Goal: Task Accomplishment & Management: Use online tool/utility

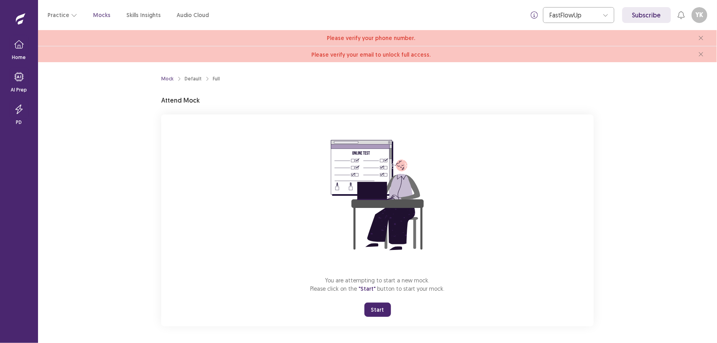
click at [372, 307] on button "Start" at bounding box center [378, 310] width 27 height 14
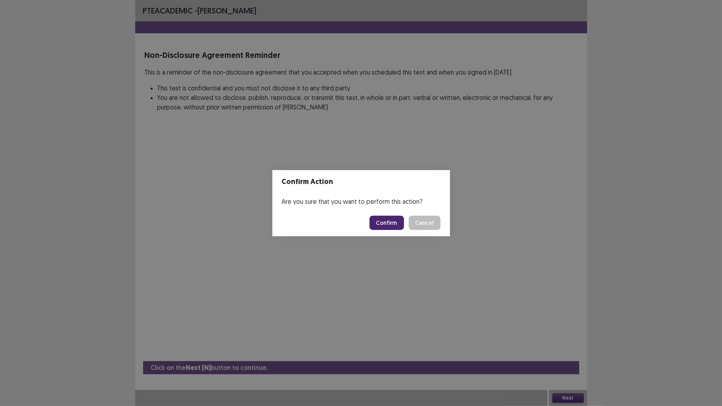
click at [383, 221] on button "Confirm" at bounding box center [386, 223] width 34 height 14
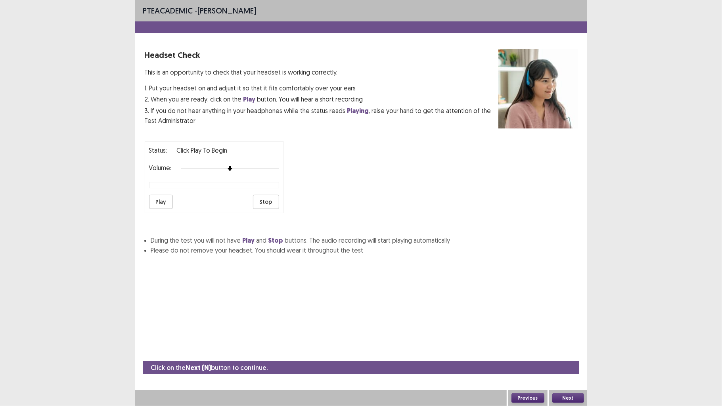
click at [157, 197] on button "Play" at bounding box center [161, 202] width 24 height 14
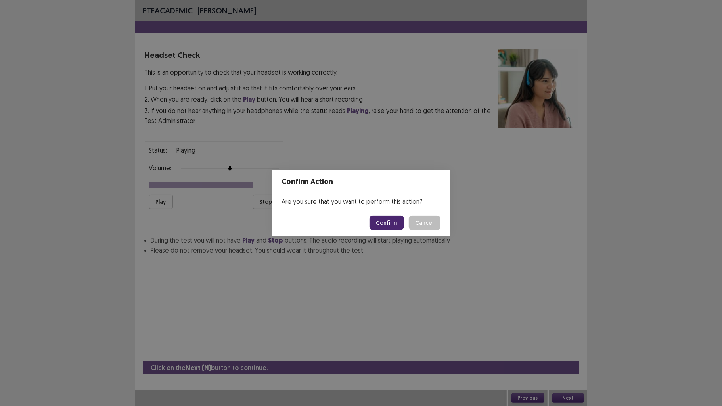
click at [384, 223] on button "Confirm" at bounding box center [386, 223] width 34 height 14
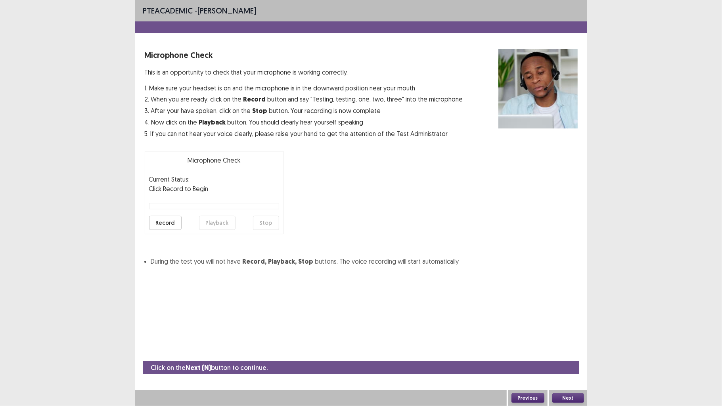
click at [175, 221] on button "Record" at bounding box center [165, 223] width 32 height 14
click at [271, 214] on div "Microphone Check Current Status: recording Click Record to Begin Record Playbac…" at bounding box center [214, 192] width 139 height 83
click at [271, 224] on button "Stop" at bounding box center [266, 223] width 26 height 14
click at [223, 216] on button "Playback" at bounding box center [217, 223] width 36 height 14
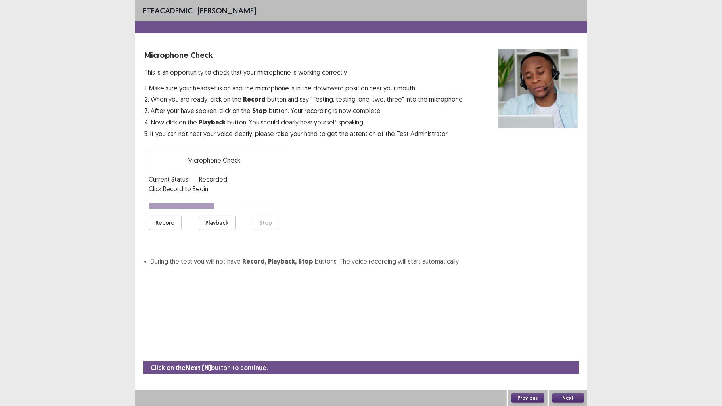
click at [172, 222] on button "Record" at bounding box center [165, 223] width 32 height 14
click at [261, 219] on button "Stop" at bounding box center [266, 223] width 26 height 14
click at [219, 217] on button "Playback" at bounding box center [217, 223] width 36 height 14
click at [170, 218] on button "Record" at bounding box center [165, 223] width 32 height 14
click at [265, 220] on button "Stop" at bounding box center [266, 223] width 26 height 14
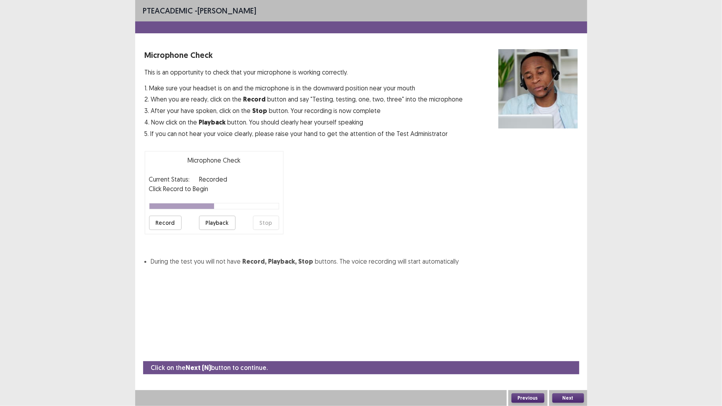
click at [227, 218] on button "Playback" at bounding box center [217, 223] width 36 height 14
click at [172, 221] on button "Record" at bounding box center [165, 223] width 32 height 14
click at [267, 220] on button "Stop" at bounding box center [266, 223] width 26 height 14
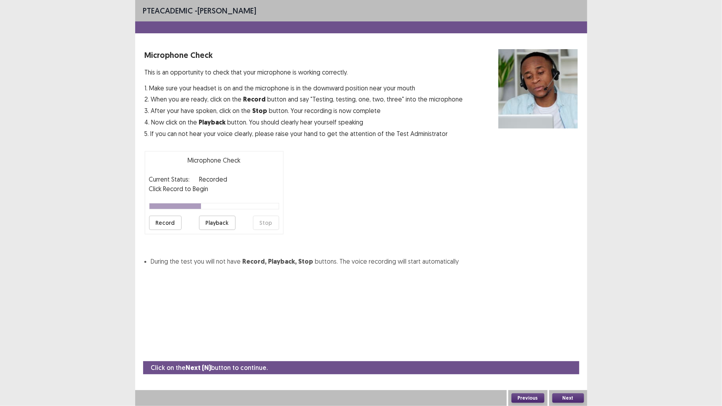
click at [217, 220] on button "Playback" at bounding box center [217, 223] width 36 height 14
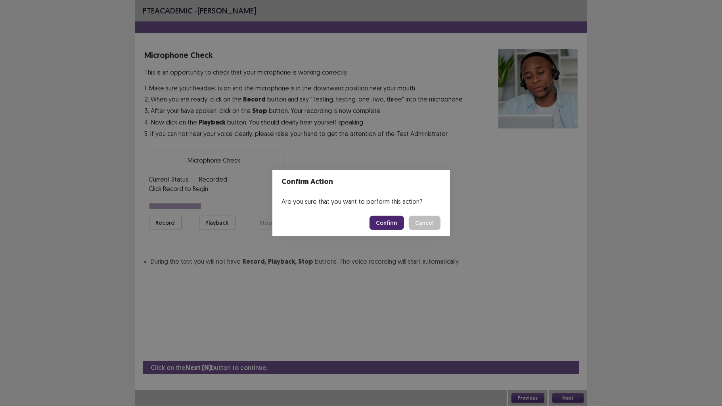
click at [381, 222] on button "Confirm" at bounding box center [386, 223] width 34 height 14
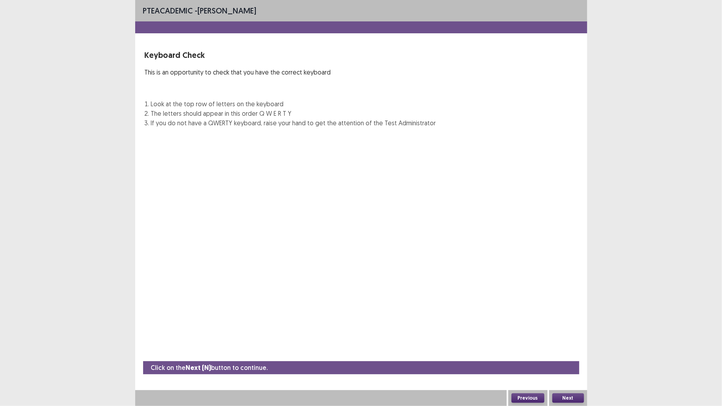
click at [381, 222] on img at bounding box center [297, 188] width 304 height 109
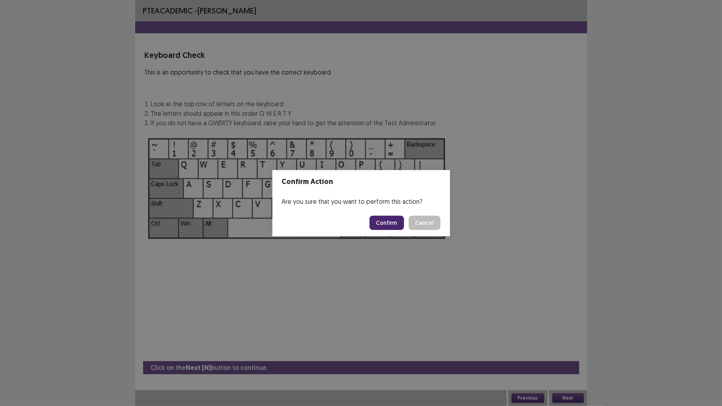
click at [381, 222] on button "Confirm" at bounding box center [386, 223] width 34 height 14
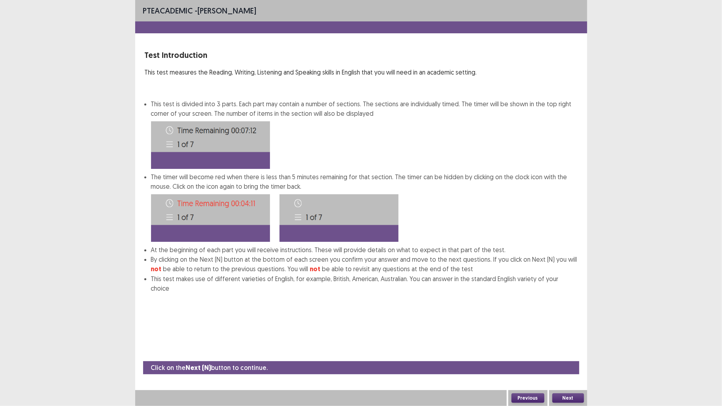
click at [381, 222] on img at bounding box center [338, 218] width 119 height 48
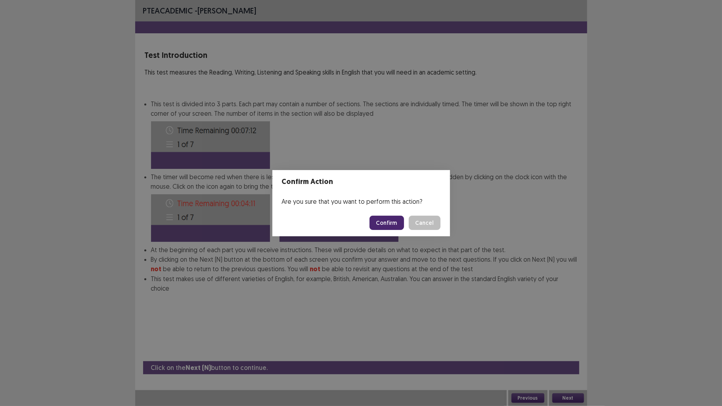
click at [381, 222] on button "Confirm" at bounding box center [386, 223] width 34 height 14
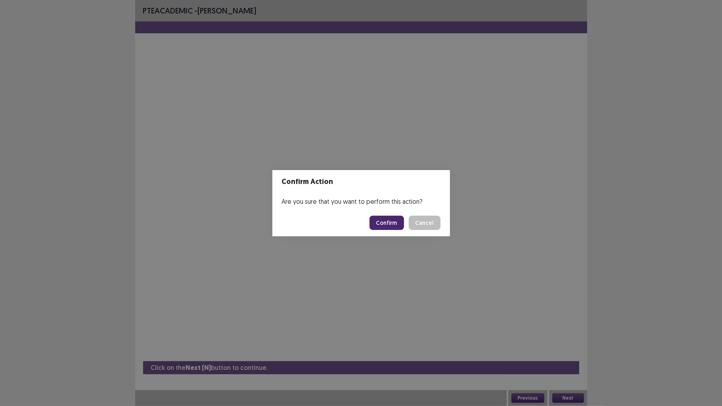
click at [388, 221] on button "Confirm" at bounding box center [386, 223] width 34 height 14
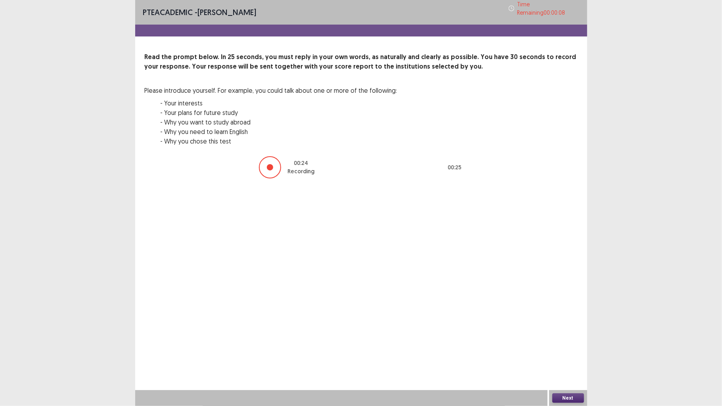
click at [567, 343] on button "Next" at bounding box center [568, 398] width 32 height 10
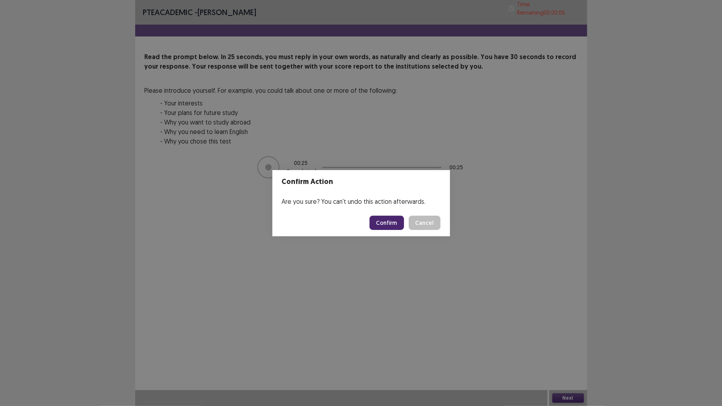
click at [394, 225] on button "Confirm" at bounding box center [386, 223] width 34 height 14
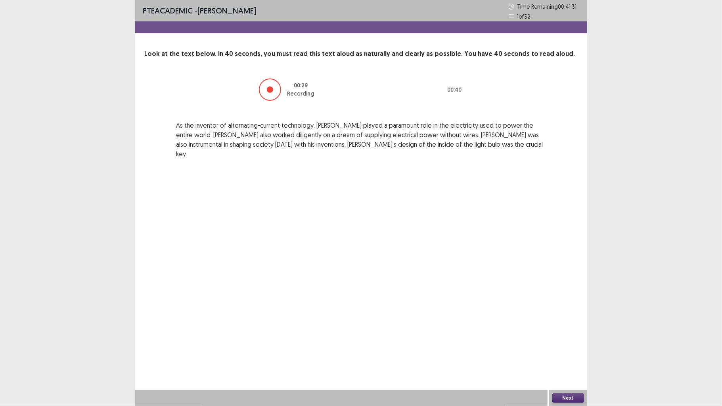
click at [562, 343] on button "Next" at bounding box center [568, 398] width 32 height 10
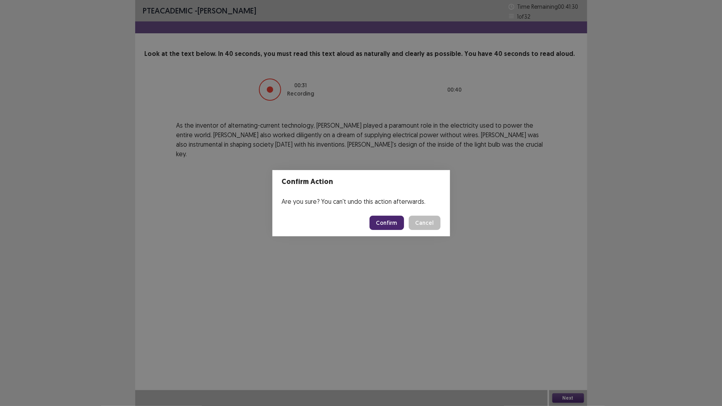
click at [390, 217] on button "Confirm" at bounding box center [386, 223] width 34 height 14
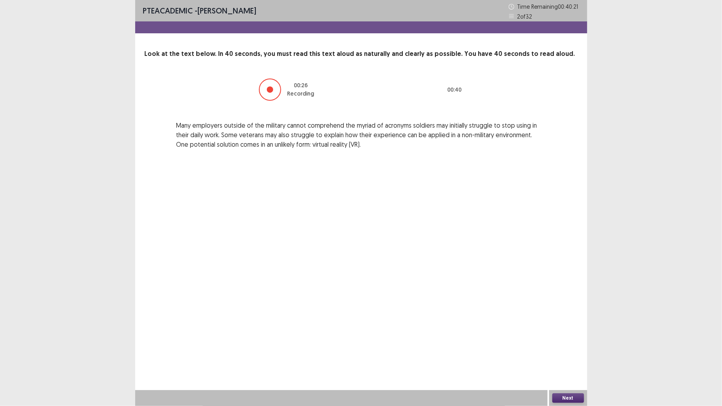
click at [564, 343] on button "Next" at bounding box center [568, 398] width 32 height 10
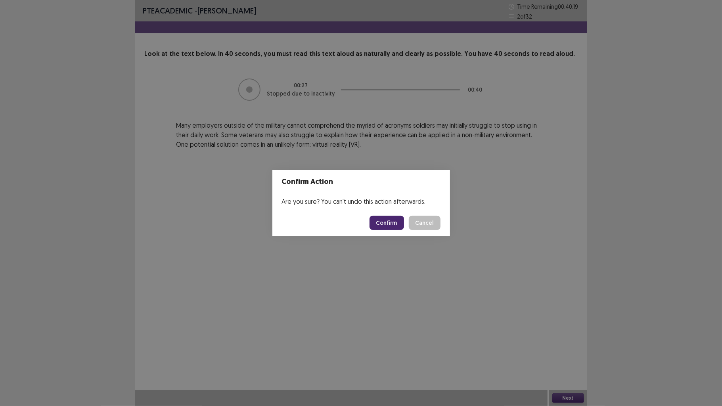
click at [387, 216] on button "Confirm" at bounding box center [386, 223] width 34 height 14
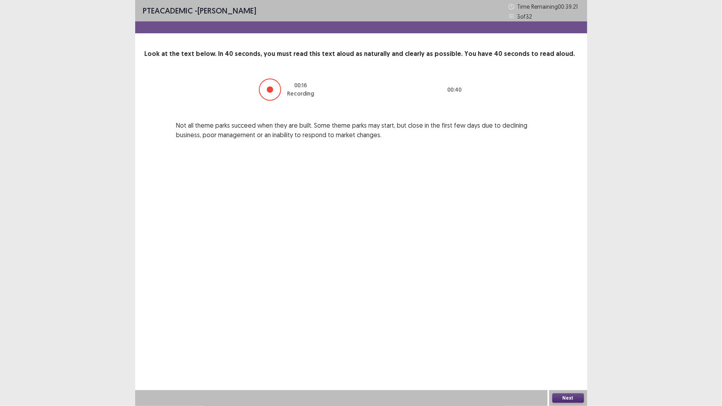
click at [556, 343] on button "Next" at bounding box center [568, 398] width 32 height 10
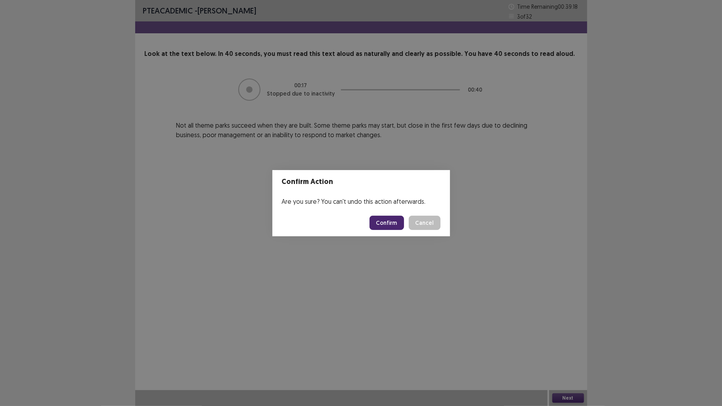
click at [390, 219] on button "Confirm" at bounding box center [386, 223] width 34 height 14
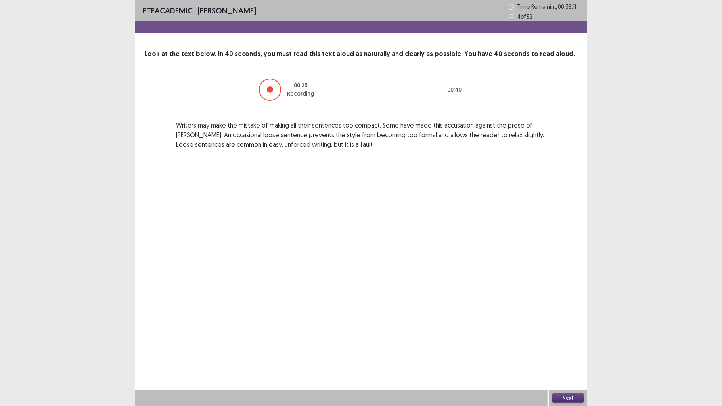
click at [560, 343] on button "Next" at bounding box center [568, 398] width 32 height 10
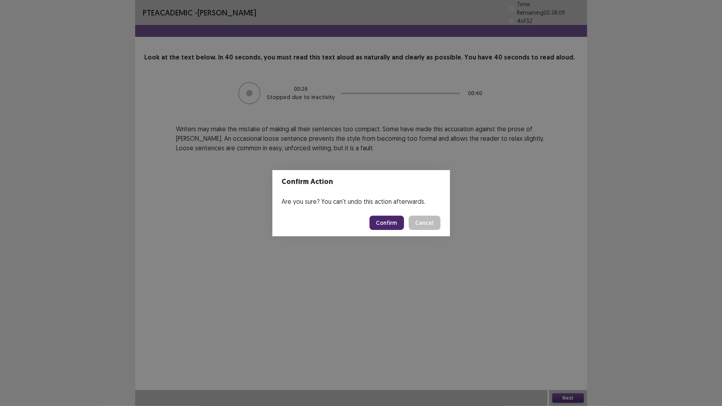
click at [382, 222] on button "Confirm" at bounding box center [386, 223] width 34 height 14
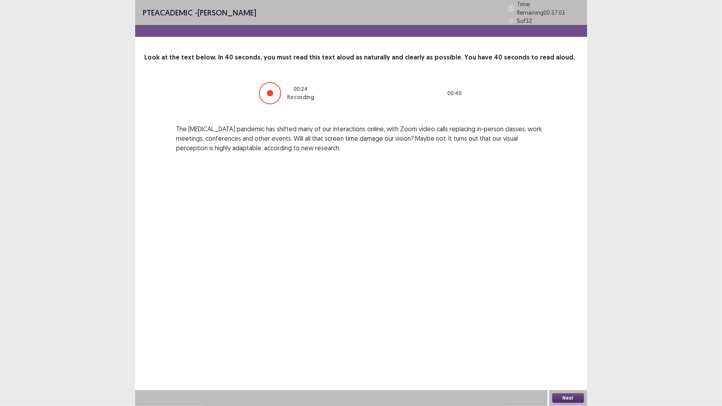
click at [562, 343] on button "Next" at bounding box center [568, 398] width 32 height 10
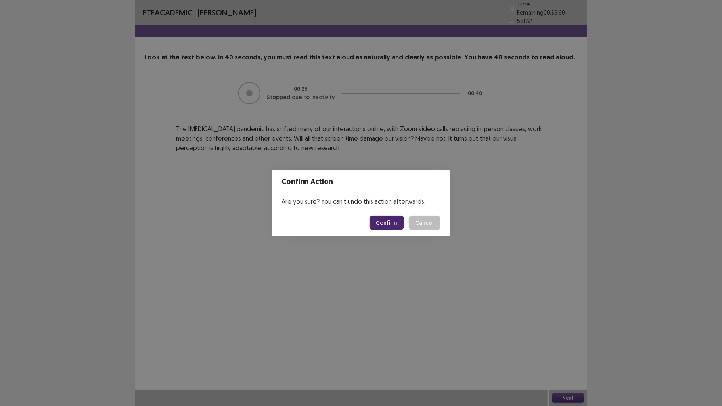
click at [387, 221] on button "Confirm" at bounding box center [386, 223] width 34 height 14
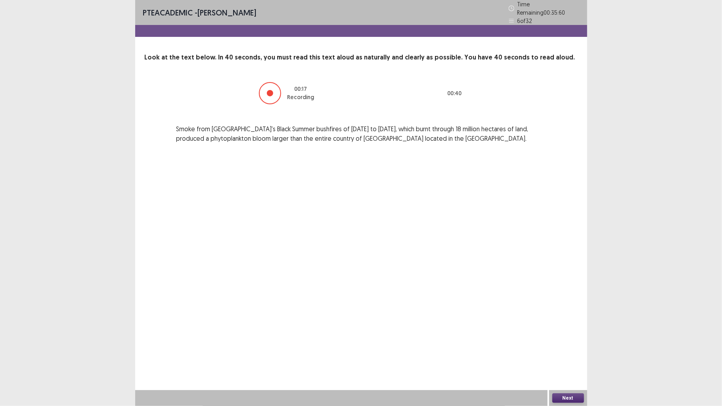
click at [576, 343] on button "Next" at bounding box center [568, 398] width 32 height 10
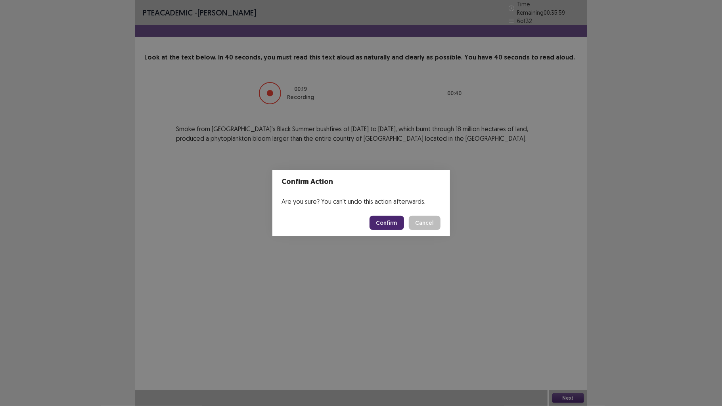
click at [376, 221] on button "Confirm" at bounding box center [386, 223] width 34 height 14
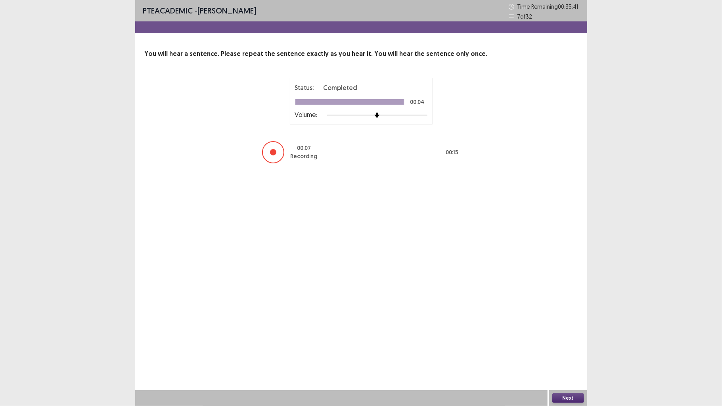
click at [561, 343] on button "Next" at bounding box center [568, 398] width 32 height 10
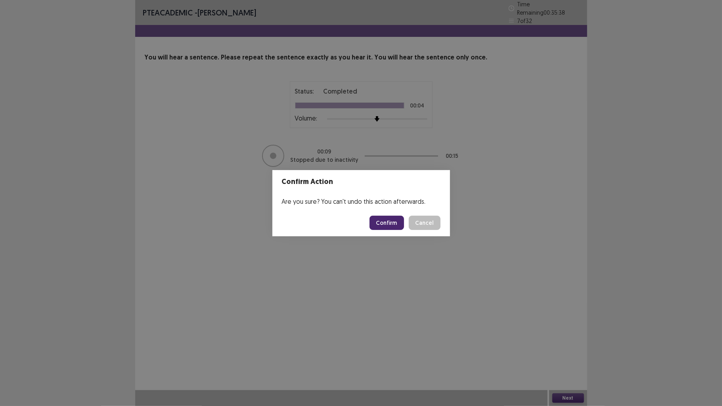
click at [393, 222] on button "Confirm" at bounding box center [386, 223] width 34 height 14
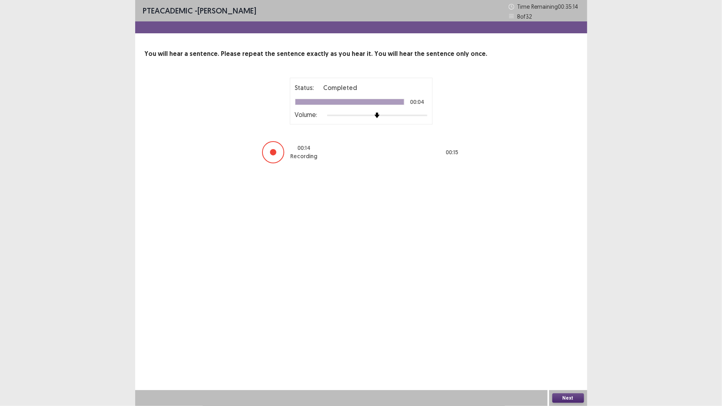
click at [577, 343] on button "Next" at bounding box center [568, 398] width 32 height 10
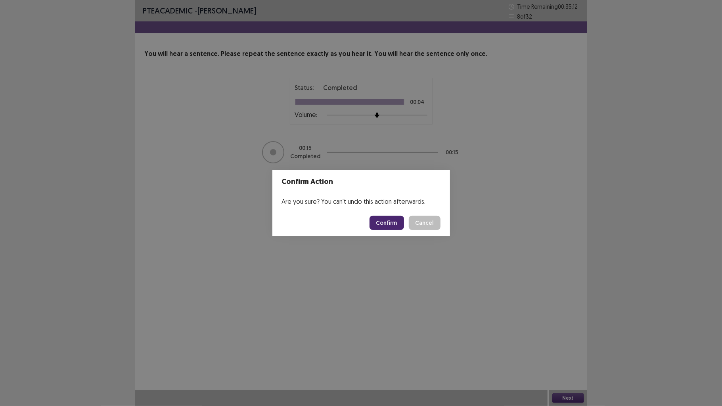
click at [386, 221] on button "Confirm" at bounding box center [386, 223] width 34 height 14
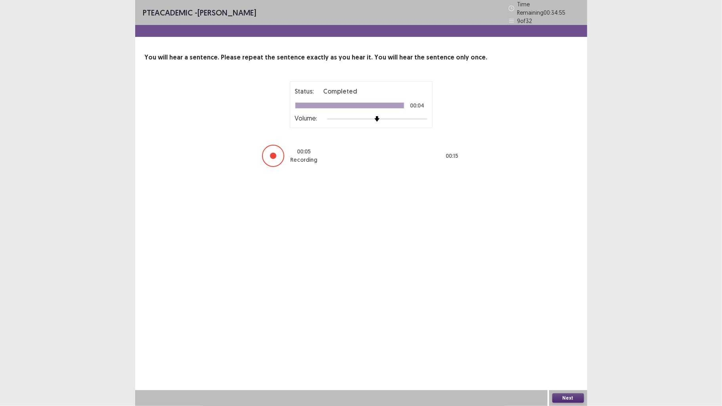
click at [566, 343] on button "Next" at bounding box center [568, 398] width 32 height 10
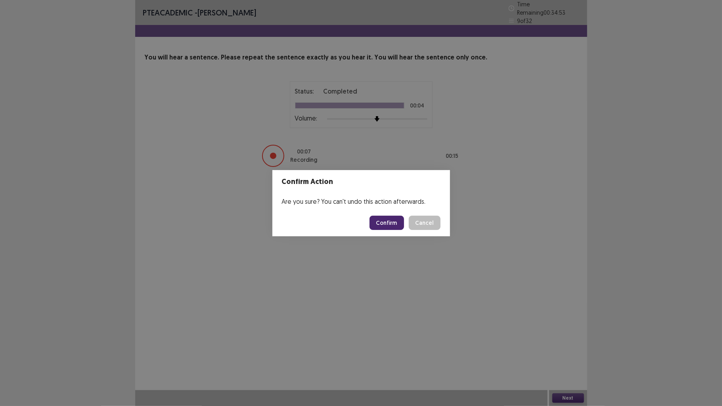
click at [381, 221] on button "Confirm" at bounding box center [386, 223] width 34 height 14
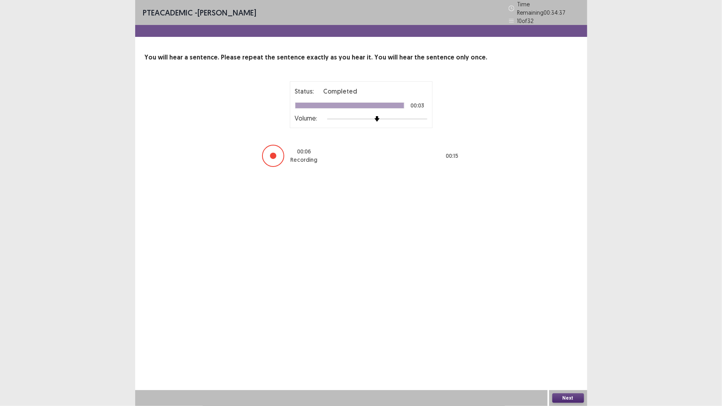
click at [557, 343] on button "Next" at bounding box center [568, 398] width 32 height 10
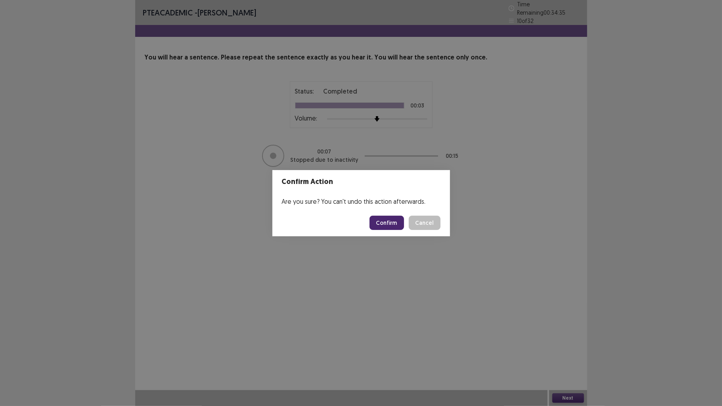
click at [383, 216] on button "Confirm" at bounding box center [386, 223] width 34 height 14
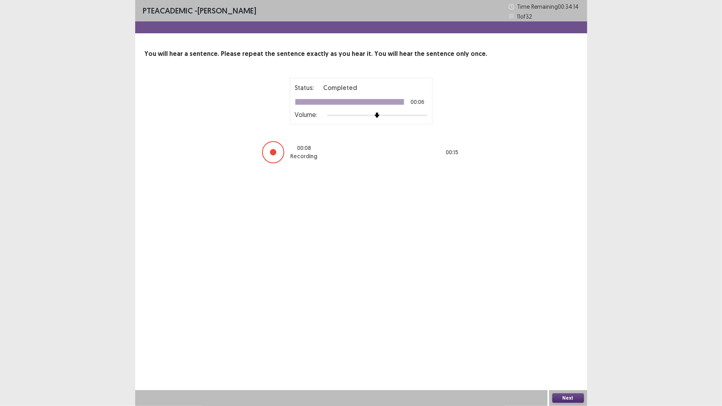
click at [571, 343] on button "Next" at bounding box center [568, 398] width 32 height 10
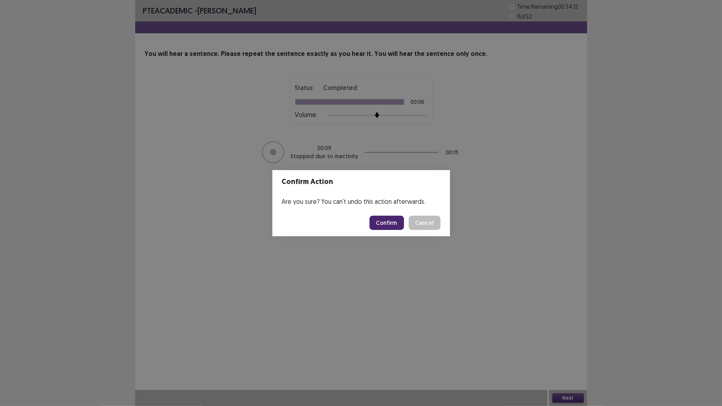
click at [376, 221] on button "Confirm" at bounding box center [386, 223] width 34 height 14
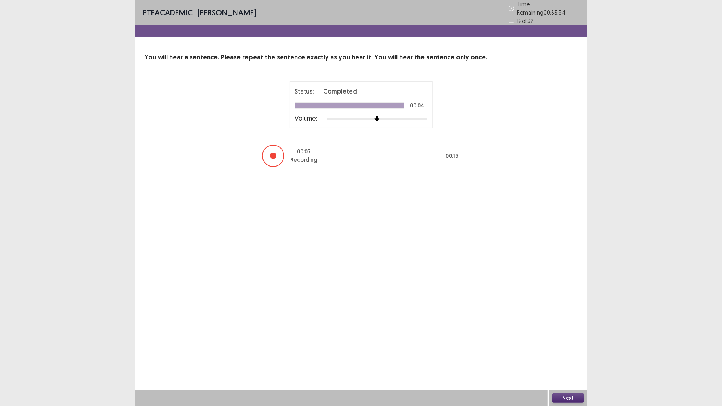
click at [569, 343] on button "Next" at bounding box center [568, 398] width 32 height 10
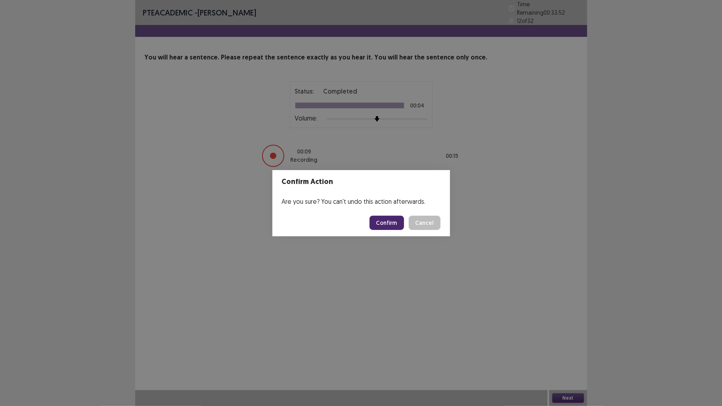
click at [393, 221] on button "Confirm" at bounding box center [386, 223] width 34 height 14
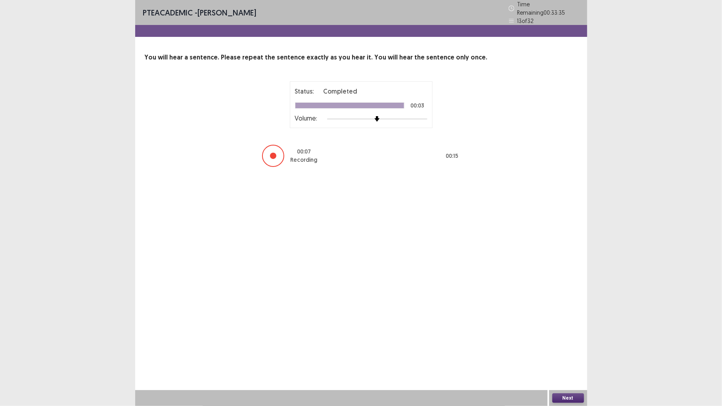
click at [575, 343] on button "Next" at bounding box center [568, 398] width 32 height 10
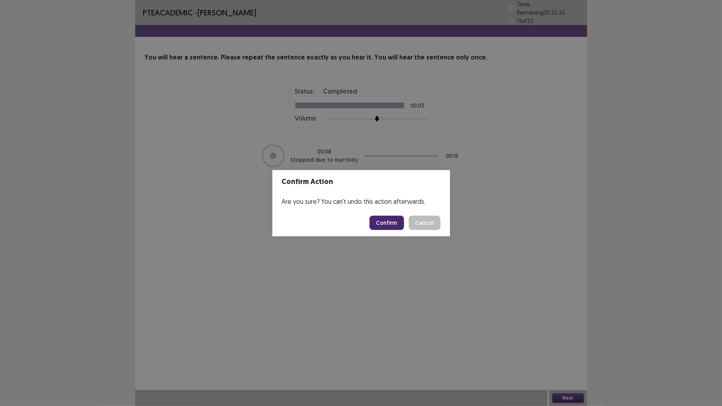
click at [380, 220] on button "Confirm" at bounding box center [386, 223] width 34 height 14
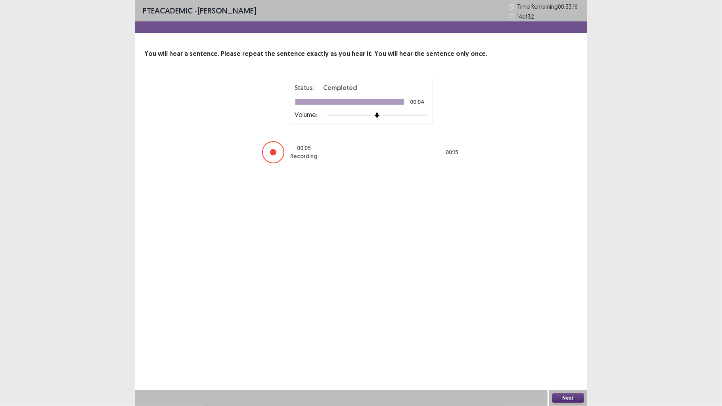
click at [559, 343] on button "Next" at bounding box center [568, 398] width 32 height 10
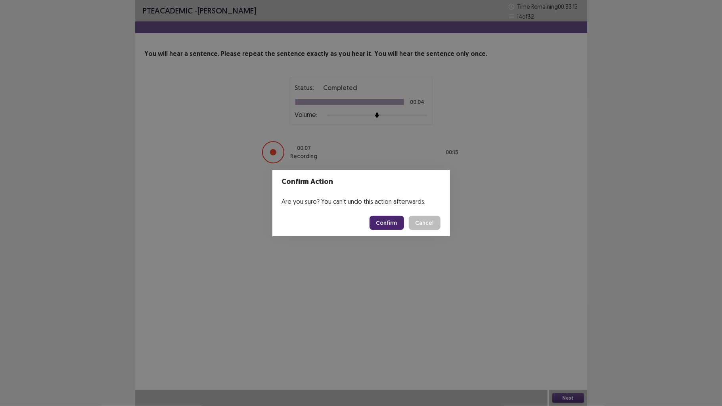
click at [399, 222] on button "Confirm" at bounding box center [386, 223] width 34 height 14
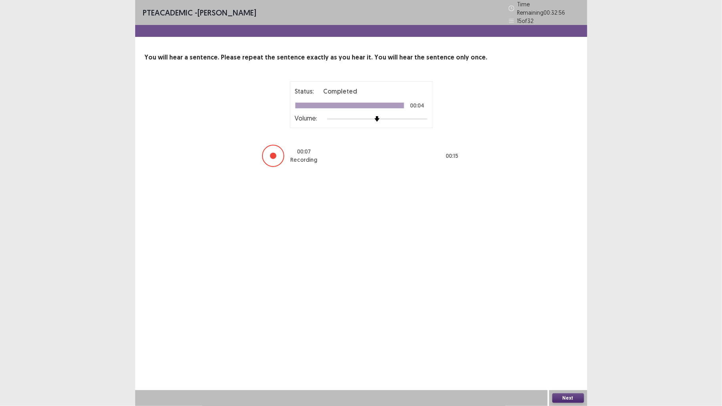
click at [574, 343] on button "Next" at bounding box center [568, 398] width 32 height 10
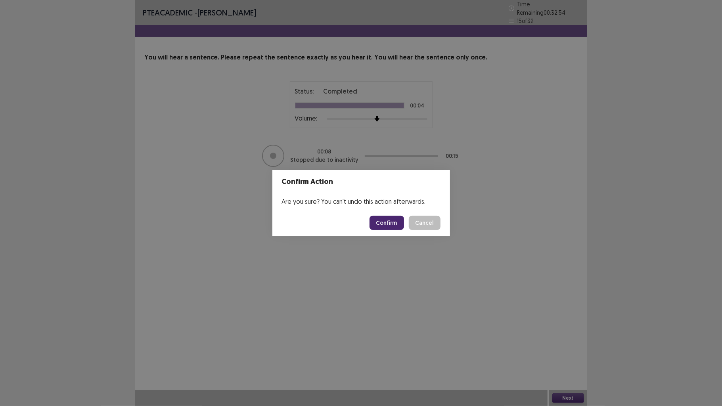
click at [391, 222] on button "Confirm" at bounding box center [386, 223] width 34 height 14
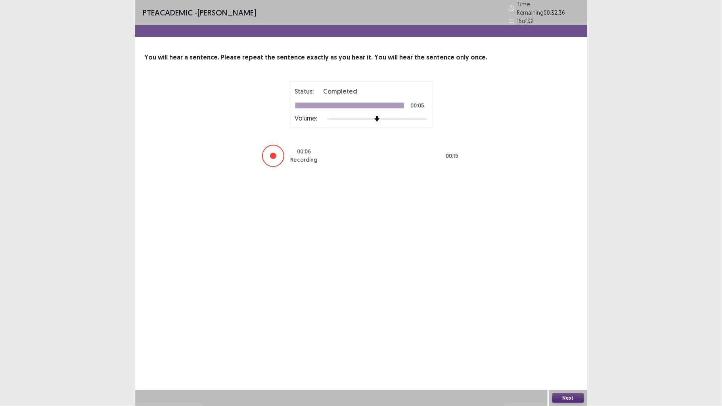
click at [572, 343] on button "Next" at bounding box center [568, 398] width 32 height 10
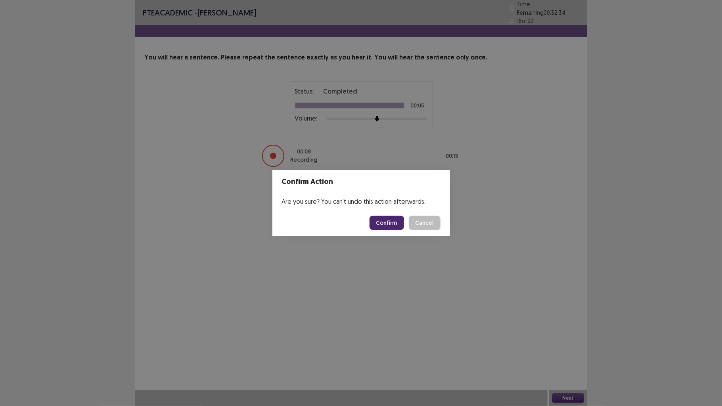
click at [384, 221] on button "Confirm" at bounding box center [386, 223] width 34 height 14
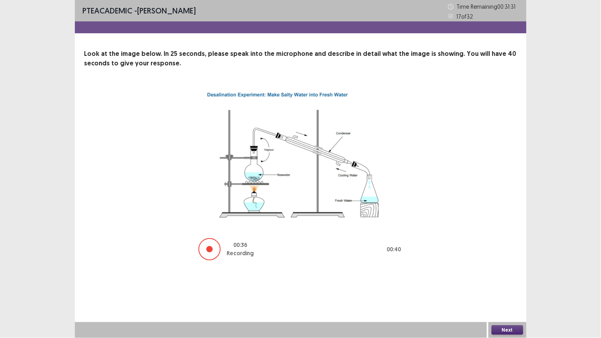
click at [502, 327] on button "Next" at bounding box center [508, 330] width 32 height 10
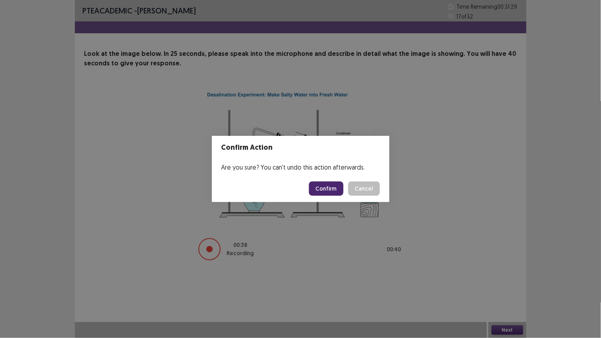
click at [333, 185] on button "Confirm" at bounding box center [326, 188] width 34 height 14
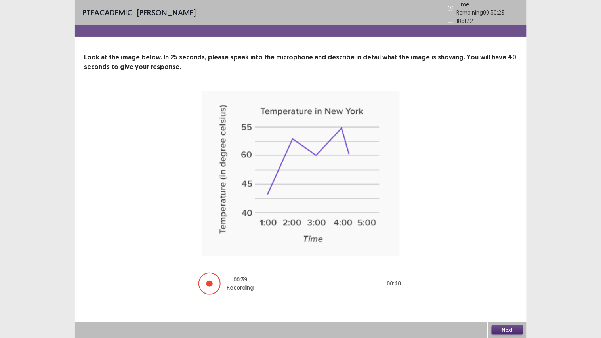
click at [500, 328] on button "Next" at bounding box center [508, 330] width 32 height 10
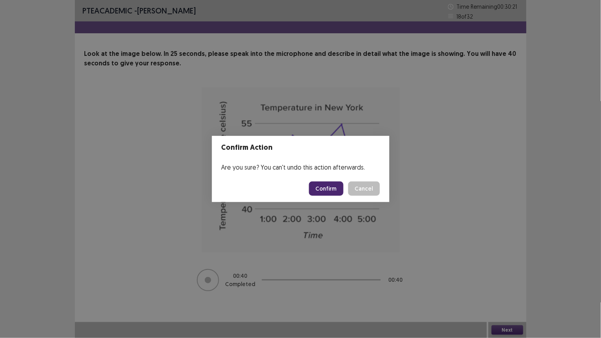
click at [318, 187] on button "Confirm" at bounding box center [326, 188] width 34 height 14
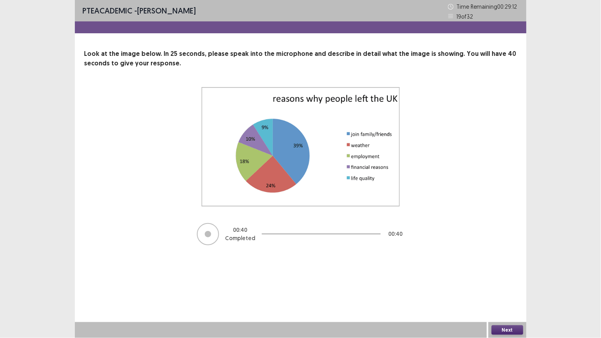
click at [508, 326] on button "Next" at bounding box center [508, 330] width 32 height 10
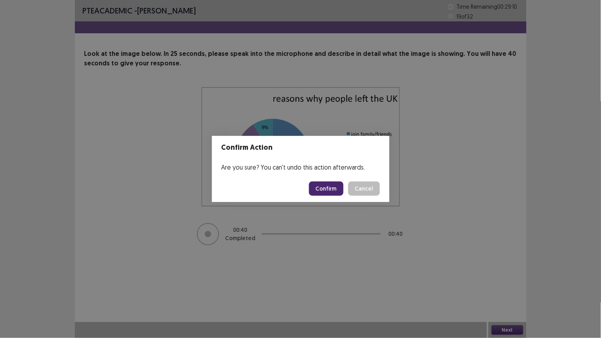
click at [338, 189] on button "Confirm" at bounding box center [326, 188] width 34 height 14
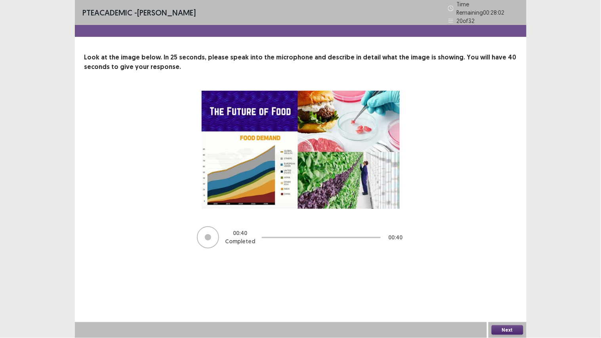
click at [505, 327] on button "Next" at bounding box center [508, 330] width 32 height 10
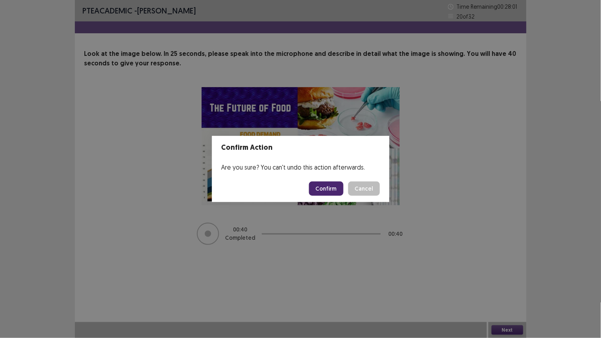
click at [334, 186] on button "Confirm" at bounding box center [326, 188] width 34 height 14
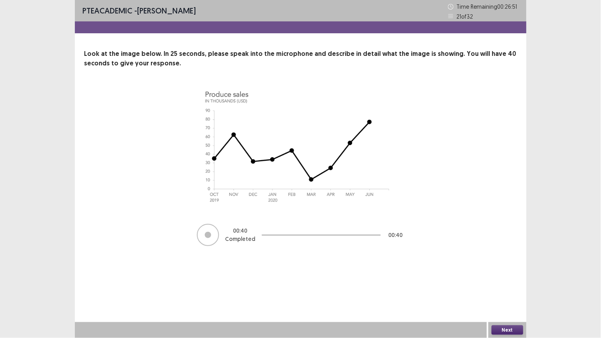
click at [495, 329] on button "Next" at bounding box center [508, 330] width 32 height 10
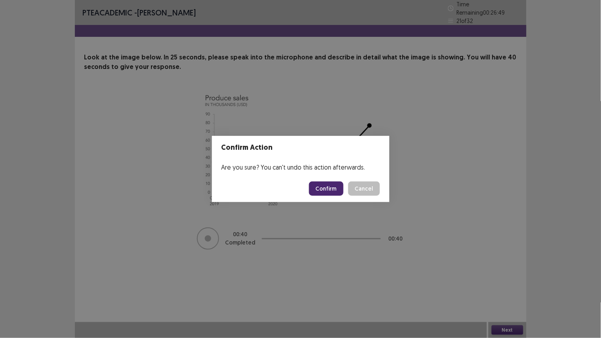
click at [337, 185] on button "Confirm" at bounding box center [326, 188] width 34 height 14
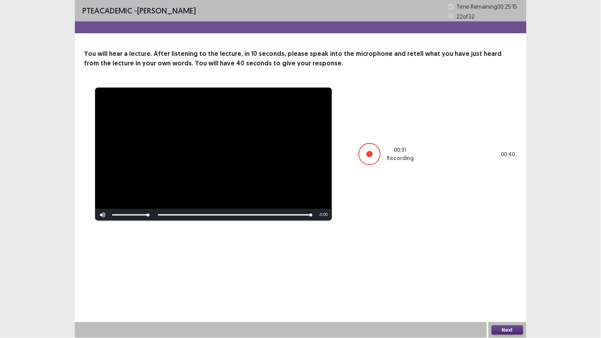
click at [504, 326] on button "Next" at bounding box center [508, 330] width 32 height 10
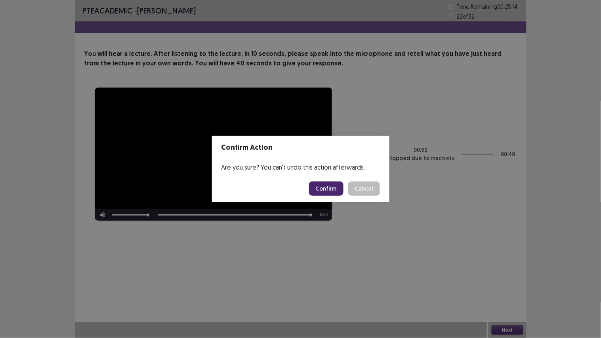
click at [336, 189] on button "Confirm" at bounding box center [326, 188] width 34 height 14
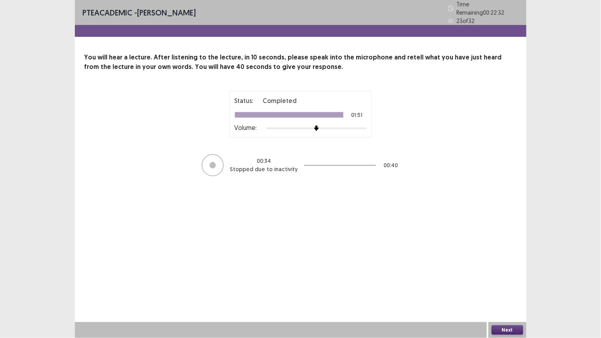
click at [502, 327] on button "Next" at bounding box center [508, 330] width 32 height 10
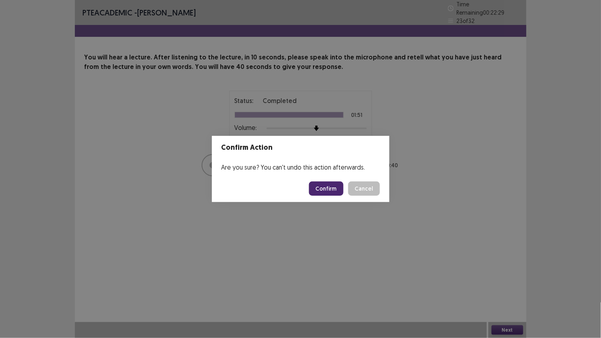
click at [330, 183] on button "Confirm" at bounding box center [326, 188] width 34 height 14
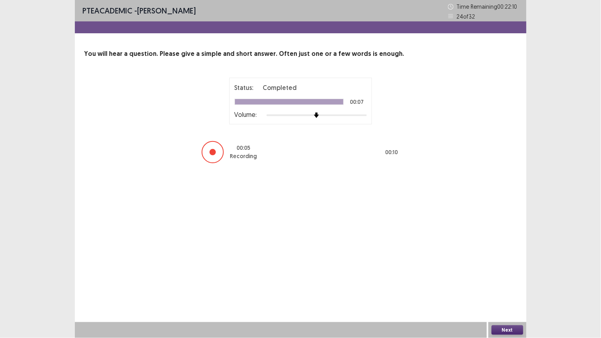
click at [500, 326] on button "Next" at bounding box center [508, 330] width 32 height 10
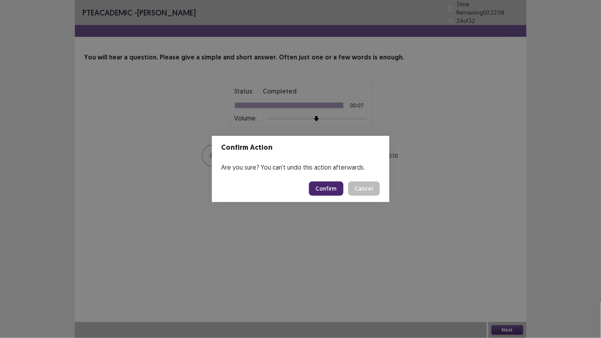
click at [336, 186] on button "Confirm" at bounding box center [326, 188] width 34 height 14
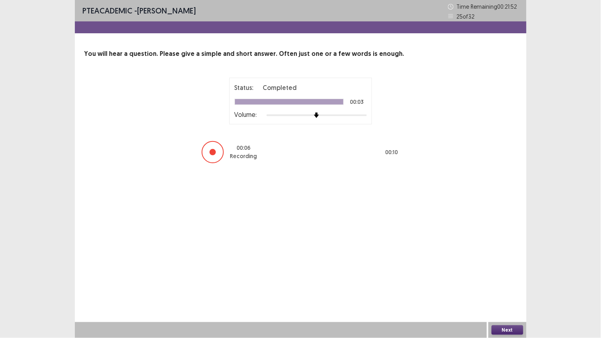
click at [509, 328] on button "Next" at bounding box center [508, 330] width 32 height 10
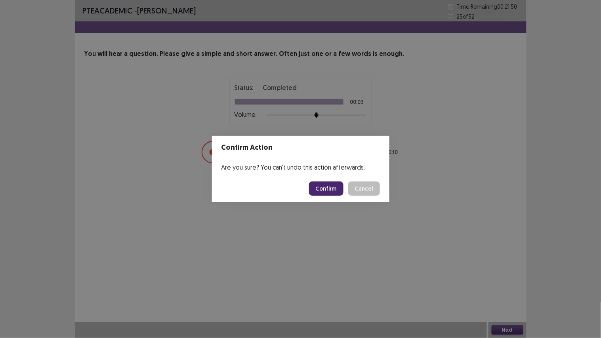
click at [322, 185] on button "Confirm" at bounding box center [326, 188] width 34 height 14
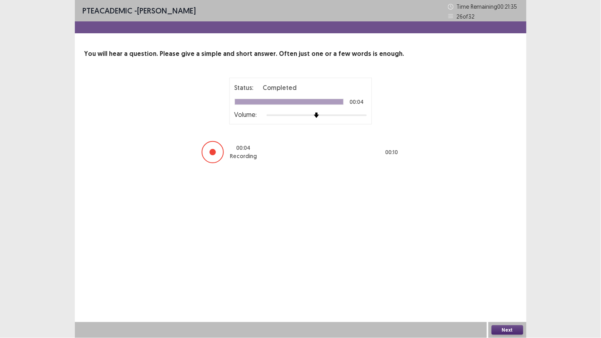
click at [502, 331] on button "Next" at bounding box center [508, 330] width 32 height 10
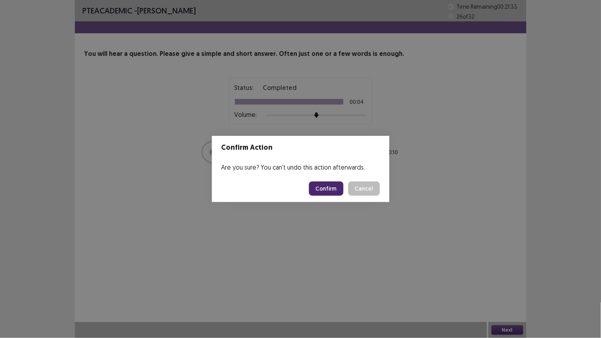
click at [327, 189] on button "Confirm" at bounding box center [326, 188] width 34 height 14
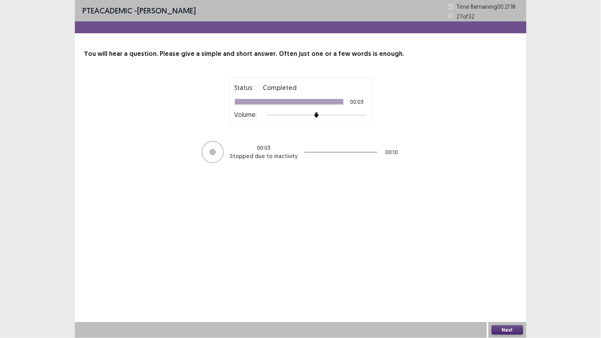
click at [508, 329] on button "Next" at bounding box center [508, 330] width 32 height 10
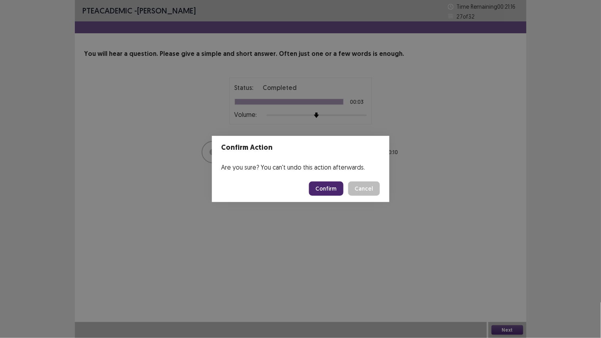
click at [339, 184] on button "Confirm" at bounding box center [326, 188] width 34 height 14
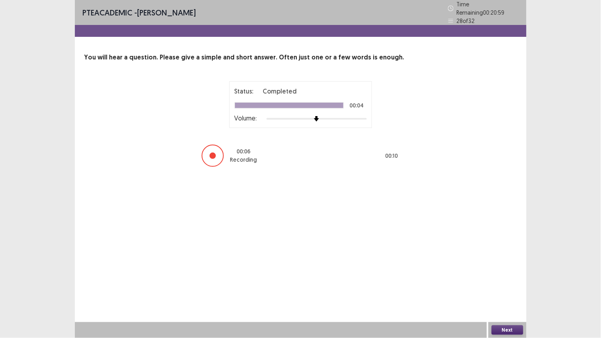
click at [493, 329] on button "Next" at bounding box center [508, 330] width 32 height 10
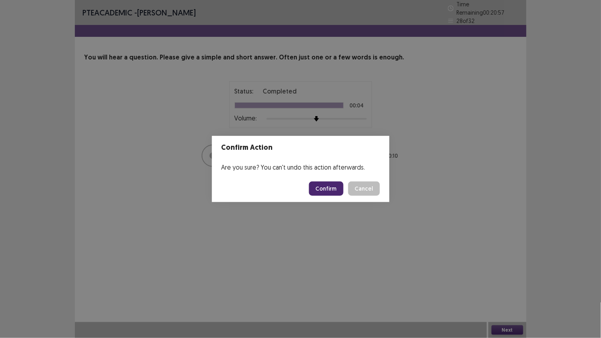
click at [328, 185] on button "Confirm" at bounding box center [326, 188] width 34 height 14
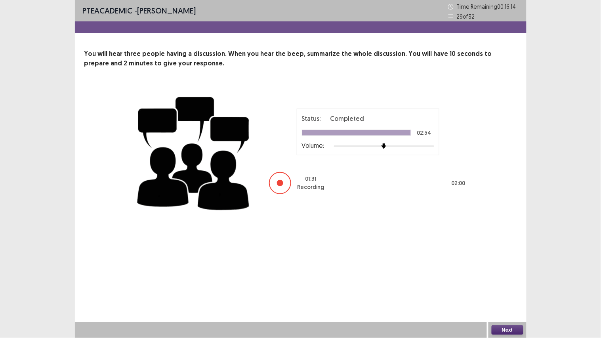
click at [510, 325] on button "Next" at bounding box center [508, 330] width 32 height 10
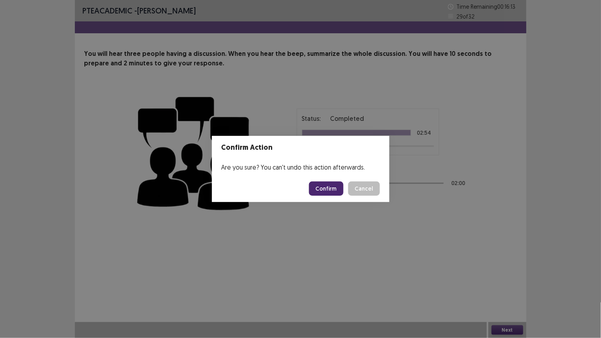
click at [339, 189] on button "Confirm" at bounding box center [326, 188] width 34 height 14
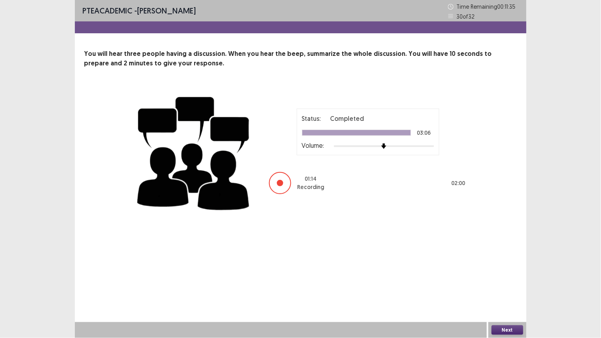
click at [504, 329] on button "Next" at bounding box center [508, 330] width 32 height 10
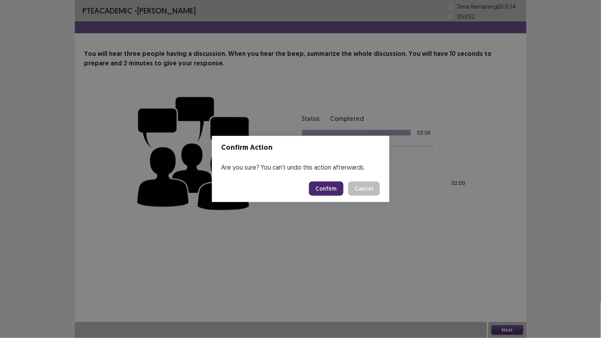
click at [327, 183] on button "Confirm" at bounding box center [326, 188] width 34 height 14
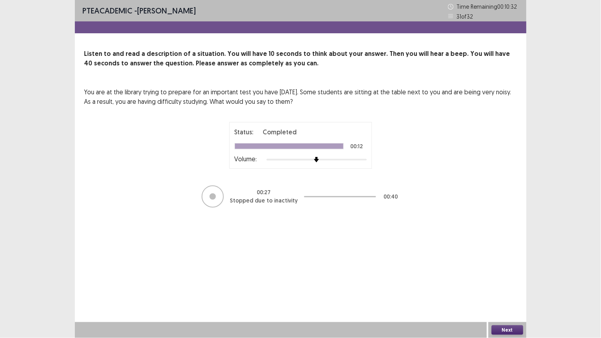
click at [504, 327] on button "Next" at bounding box center [508, 330] width 32 height 10
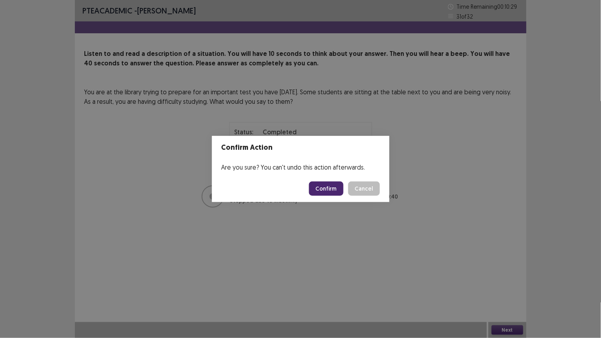
click at [333, 187] on button "Confirm" at bounding box center [326, 188] width 34 height 14
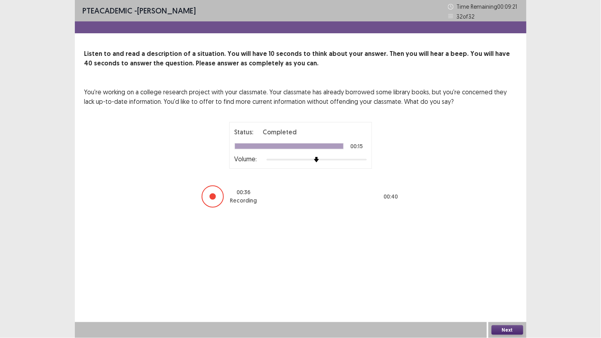
click at [506, 327] on button "Next" at bounding box center [508, 330] width 32 height 10
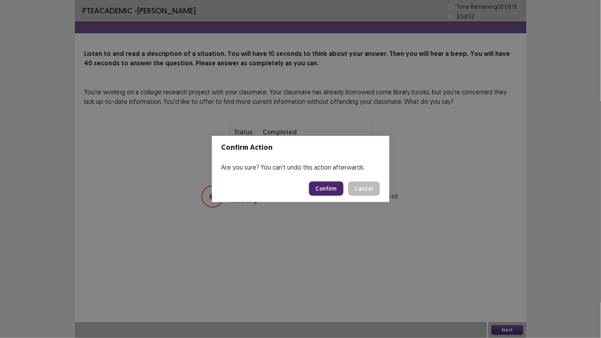
click at [326, 188] on button "Confirm" at bounding box center [326, 188] width 34 height 14
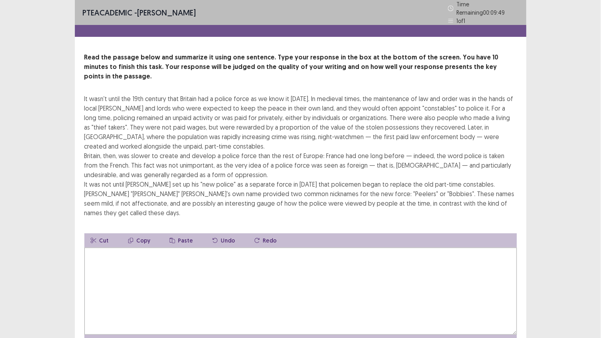
click at [336, 290] on textarea at bounding box center [300, 291] width 433 height 87
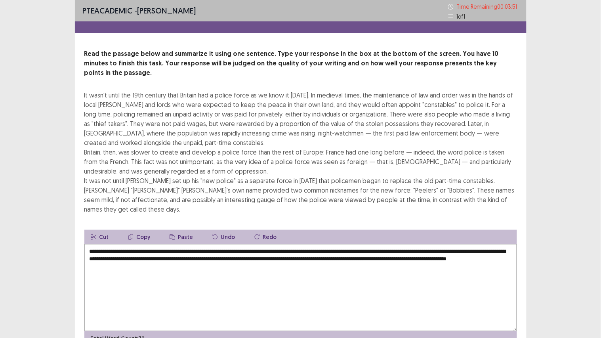
type textarea "**********"
click at [525, 262] on div "Read the passage below and summarize it using one sentence. Type your response …" at bounding box center [301, 197] width 452 height 296
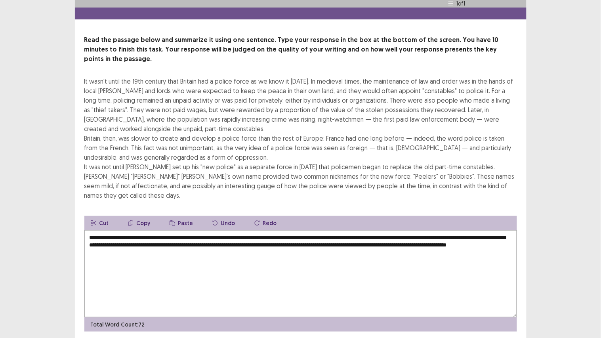
scroll to position [23, 0]
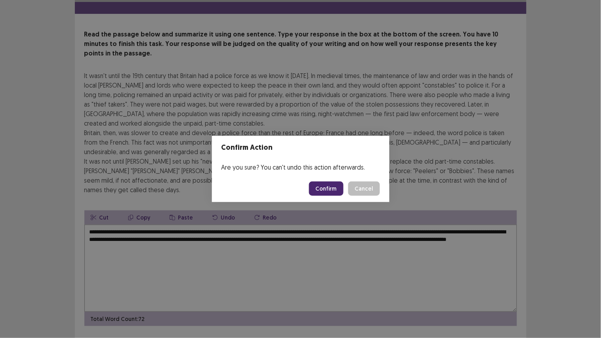
click at [318, 189] on button "Confirm" at bounding box center [326, 188] width 34 height 14
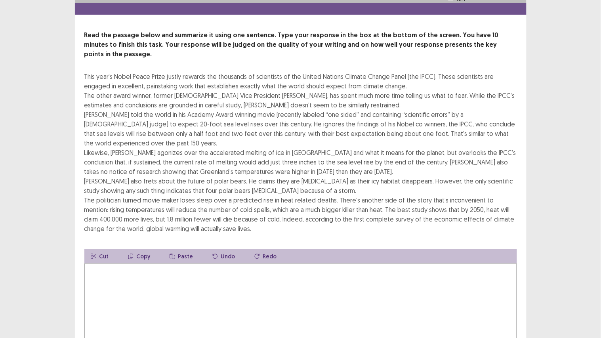
scroll to position [35, 0]
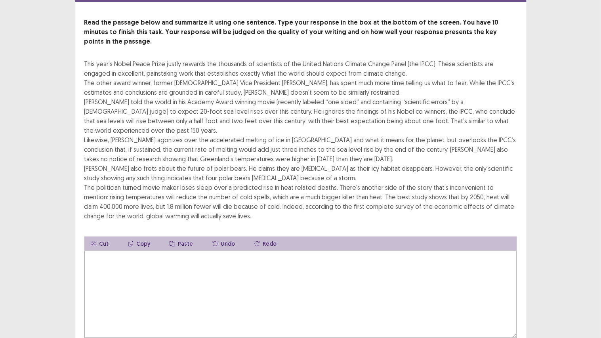
click at [307, 283] on textarea at bounding box center [300, 294] width 433 height 87
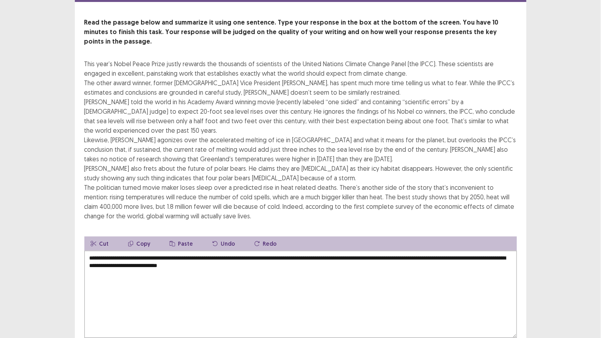
click at [217, 251] on textarea "**********" at bounding box center [300, 294] width 433 height 87
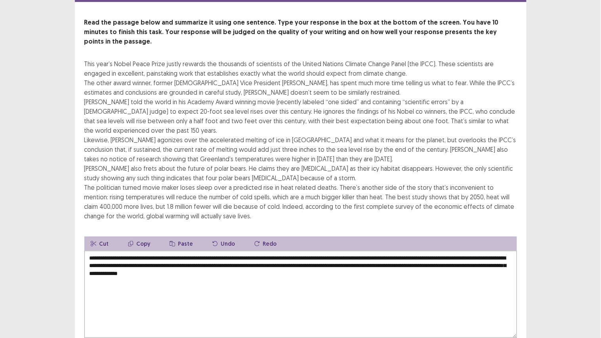
type textarea "**********"
click at [303, 203] on div "Read the passage below and summarize it using one sentence. Type your response …" at bounding box center [301, 185] width 452 height 334
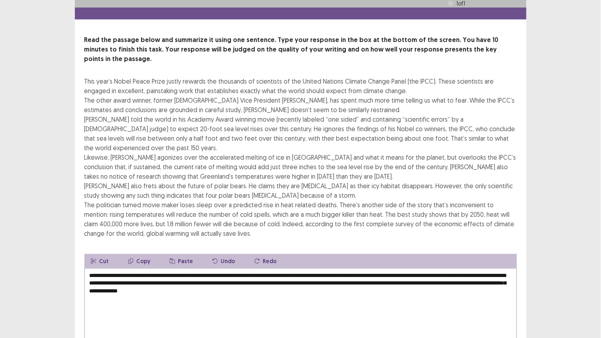
scroll to position [61, 0]
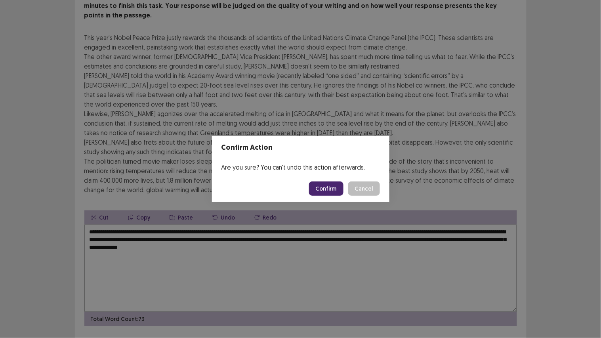
click at [331, 184] on button "Confirm" at bounding box center [326, 188] width 34 height 14
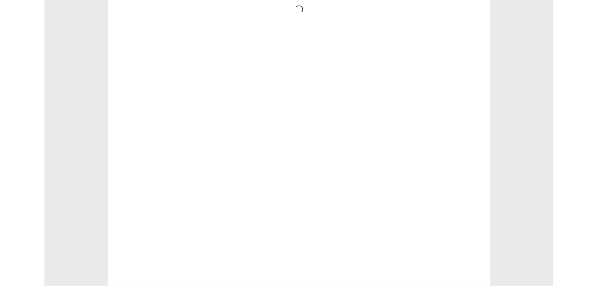
scroll to position [0, 0]
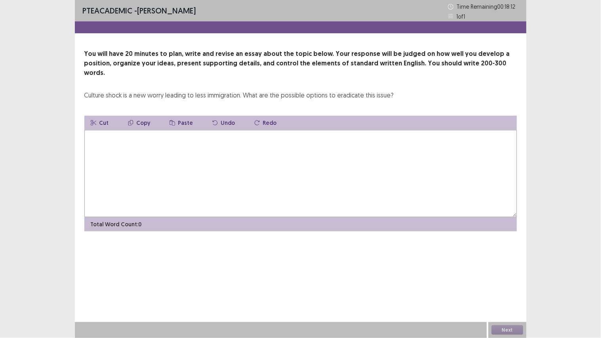
click at [319, 174] on textarea at bounding box center [300, 173] width 433 height 87
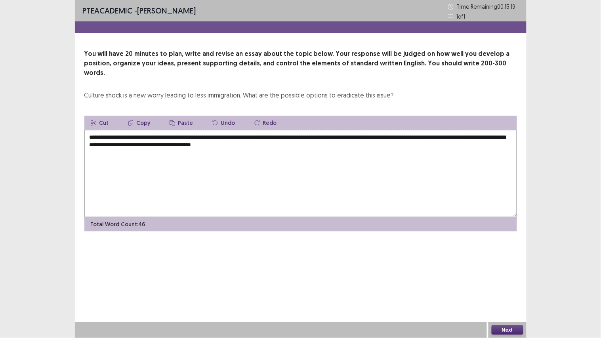
click at [283, 135] on textarea "**********" at bounding box center [300, 173] width 433 height 87
click at [339, 141] on textarea "**********" at bounding box center [300, 173] width 433 height 87
type textarea "**********"
click at [379, 157] on textarea "**********" at bounding box center [300, 173] width 433 height 87
click at [489, 135] on textarea "**********" at bounding box center [300, 173] width 433 height 87
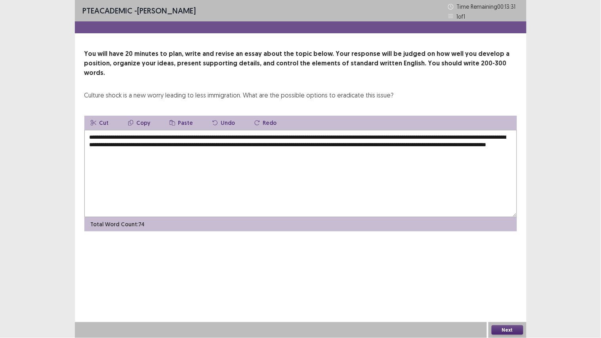
click at [495, 188] on textarea "**********" at bounding box center [300, 173] width 433 height 87
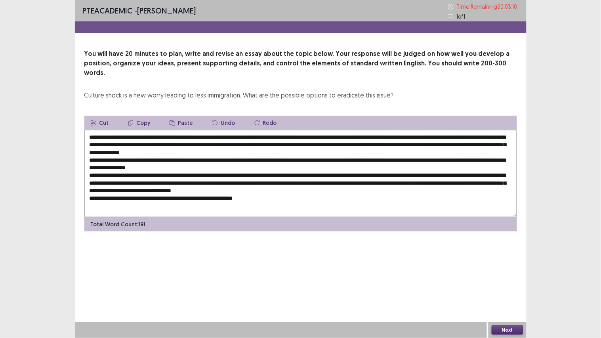
click at [323, 182] on textarea at bounding box center [300, 173] width 433 height 87
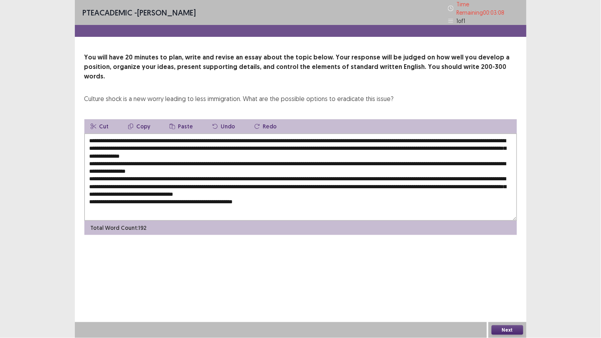
click at [291, 199] on textarea at bounding box center [300, 177] width 433 height 87
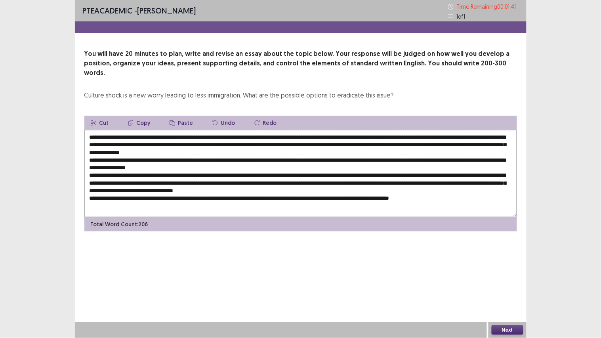
type textarea "**********"
click at [504, 329] on button "Next" at bounding box center [508, 330] width 32 height 10
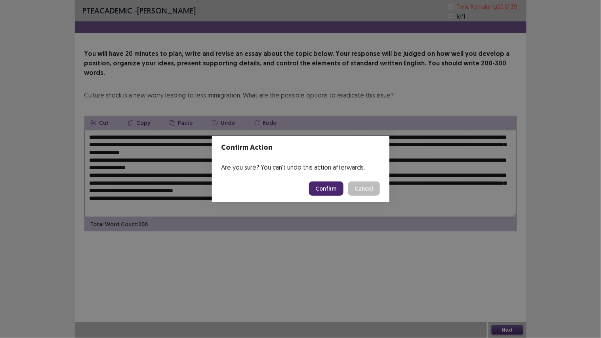
click at [338, 185] on button "Confirm" at bounding box center [326, 188] width 34 height 14
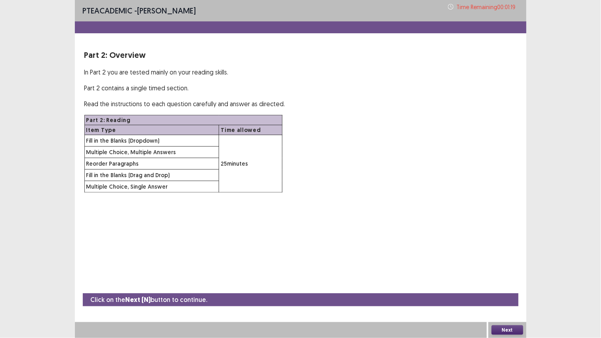
click at [514, 326] on button "Next" at bounding box center [508, 330] width 32 height 10
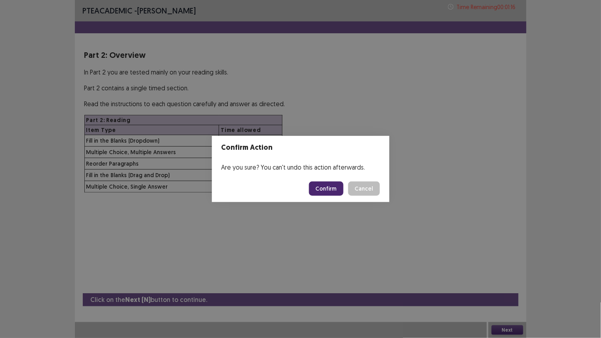
click at [319, 185] on button "Confirm" at bounding box center [326, 188] width 34 height 14
